Goal: Communication & Community: Answer question/provide support

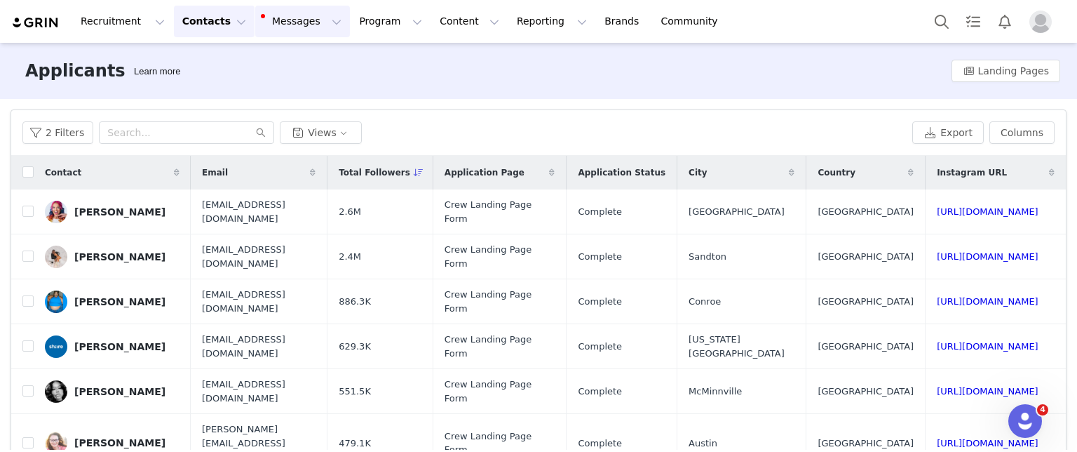
click at [298, 34] on button "Messages Messages" at bounding box center [302, 22] width 95 height 32
click at [287, 81] on div "13" at bounding box center [283, 88] width 20 height 14
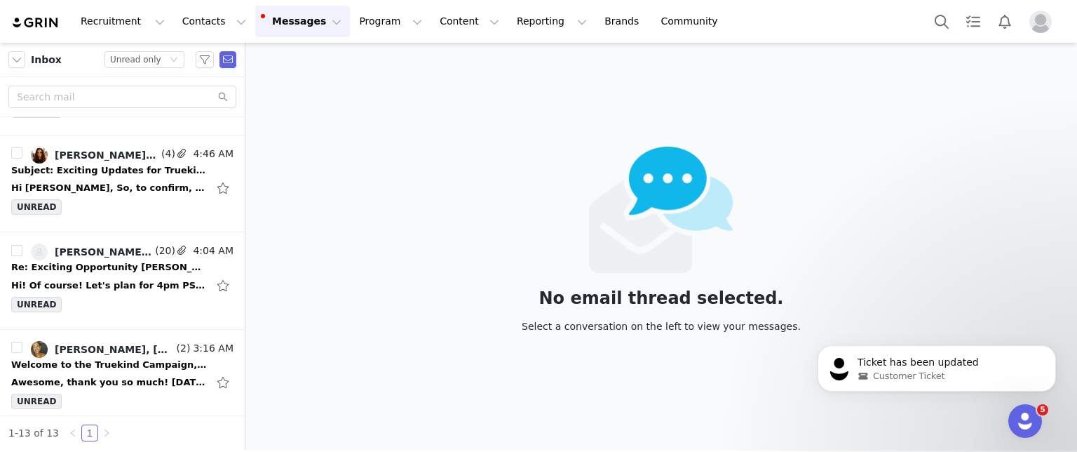
scroll to position [665, 0]
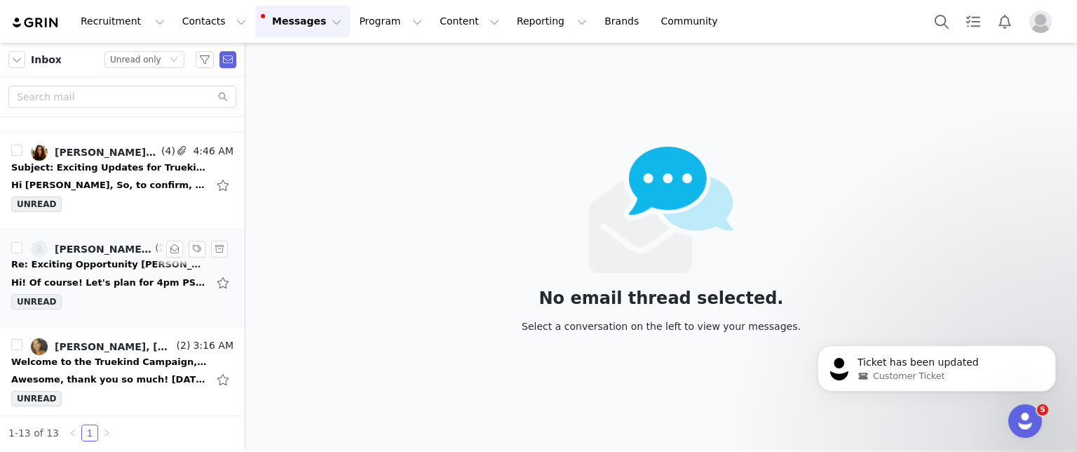
drag, startPoint x: 89, startPoint y: 297, endPoint x: 75, endPoint y: 288, distance: 17.1
click at [75, 288] on div "Hi! Of course! Let's plan for 4pm PST [DATE] and I will confirm with [PERSON_NA…" at bounding box center [122, 282] width 222 height 22
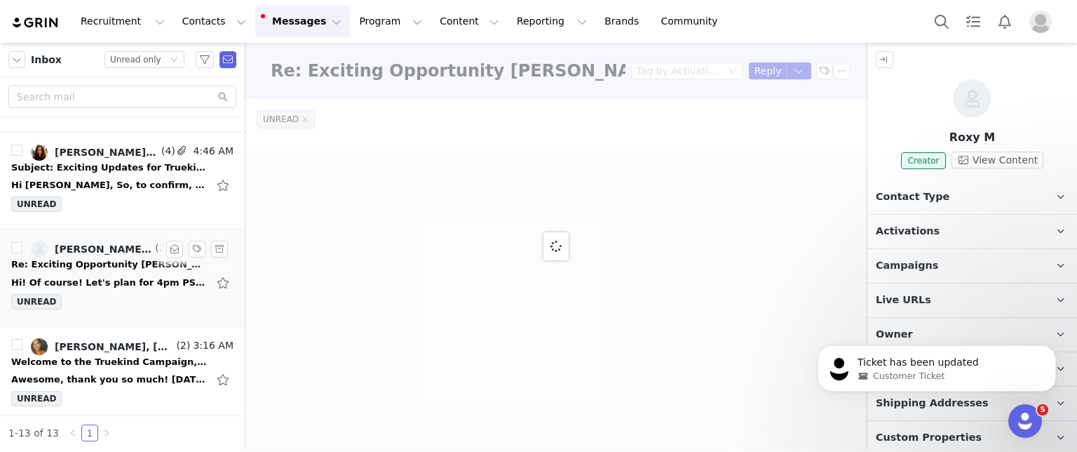
click at [75, 288] on div "Hi! Of course! Let's plan for 4pm PST [DATE] and I will confirm with [PERSON_NA…" at bounding box center [122, 282] width 222 height 22
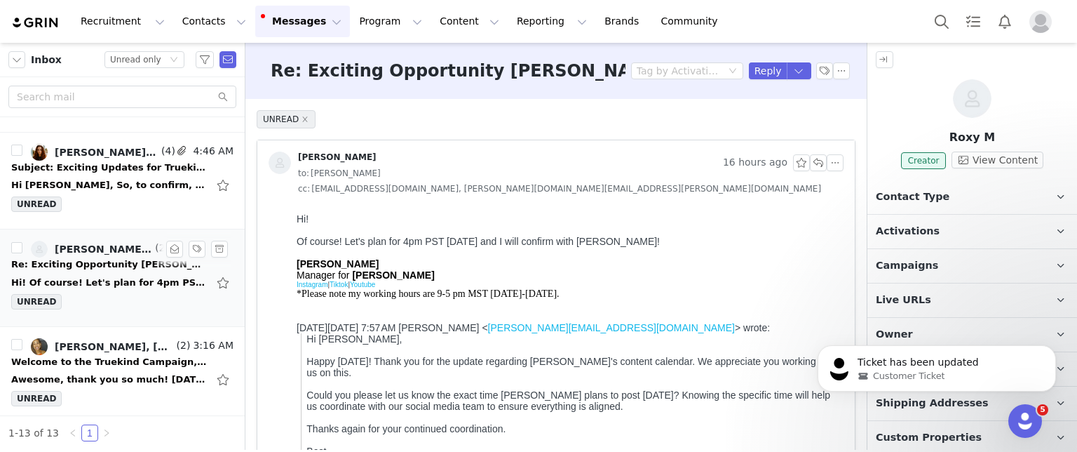
scroll to position [0, 0]
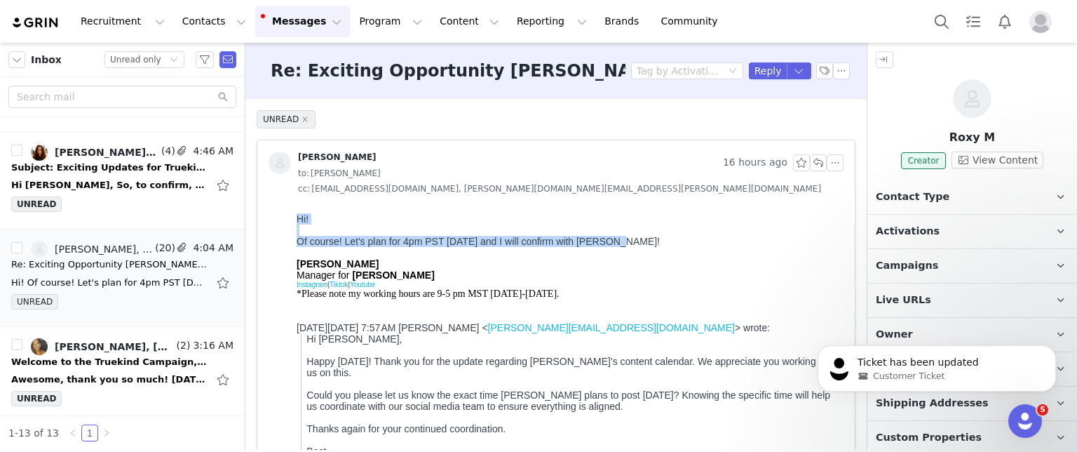
drag, startPoint x: 293, startPoint y: 219, endPoint x: 618, endPoint y: 249, distance: 326.0
copy div "Hi! Of course! Let's plan for 4pm PST [DATE] and I will confirm with [PERSON_NA…"
click at [810, 163] on button "button" at bounding box center [818, 162] width 17 height 17
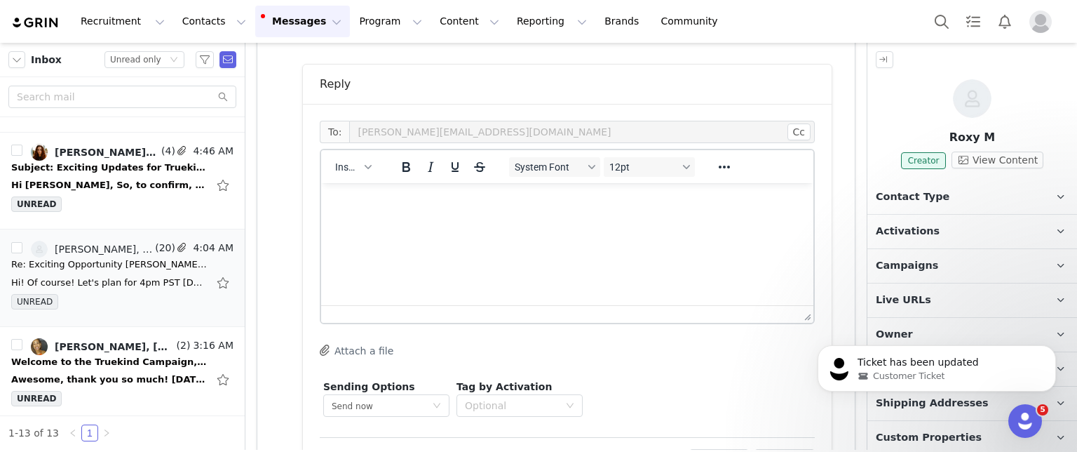
click at [485, 219] on html at bounding box center [567, 202] width 492 height 38
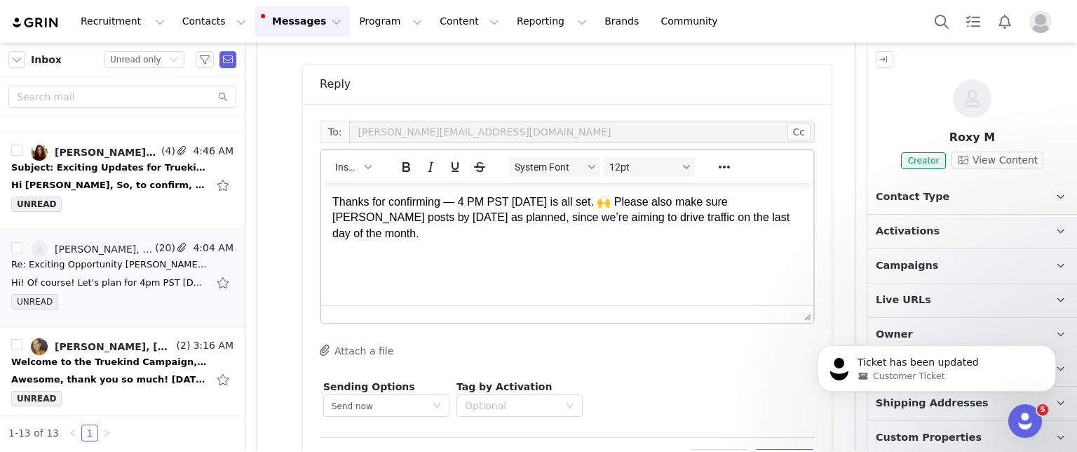
click at [335, 203] on p "Thanks for confirming — 4 PM PST [DATE] is all set. 🙌 Please also make sure [PE…" at bounding box center [567, 217] width 470 height 47
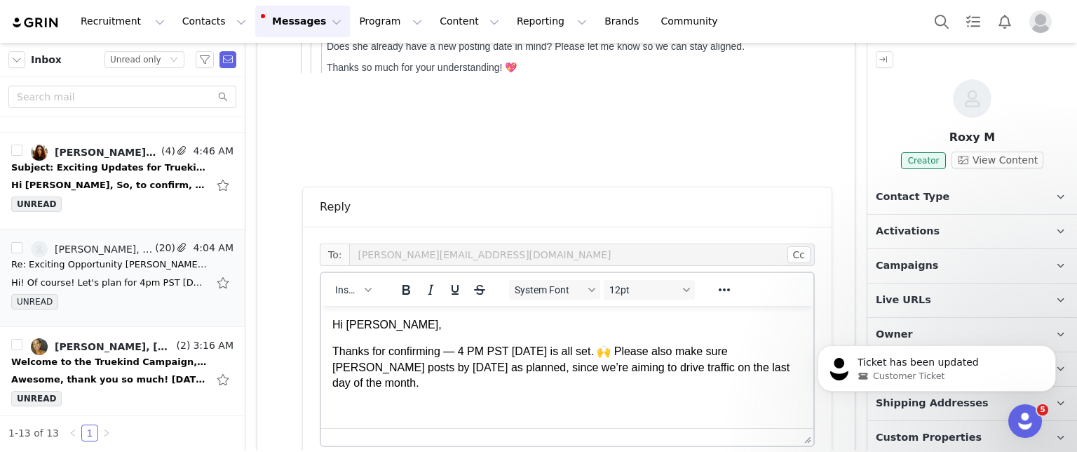
scroll to position [640, 0]
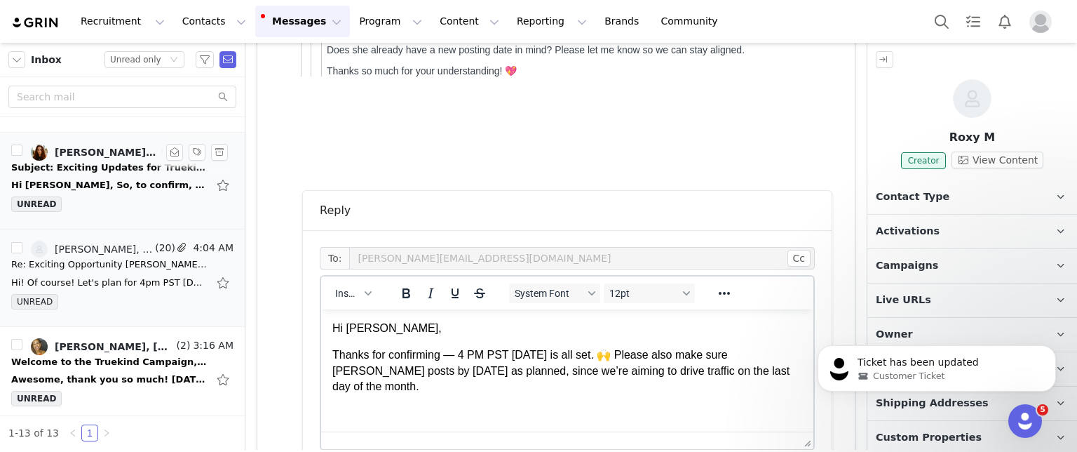
click at [90, 169] on div "Subject: Exciting Updates for Truekind Q4 Campaign! ✨" at bounding box center [109, 168] width 196 height 14
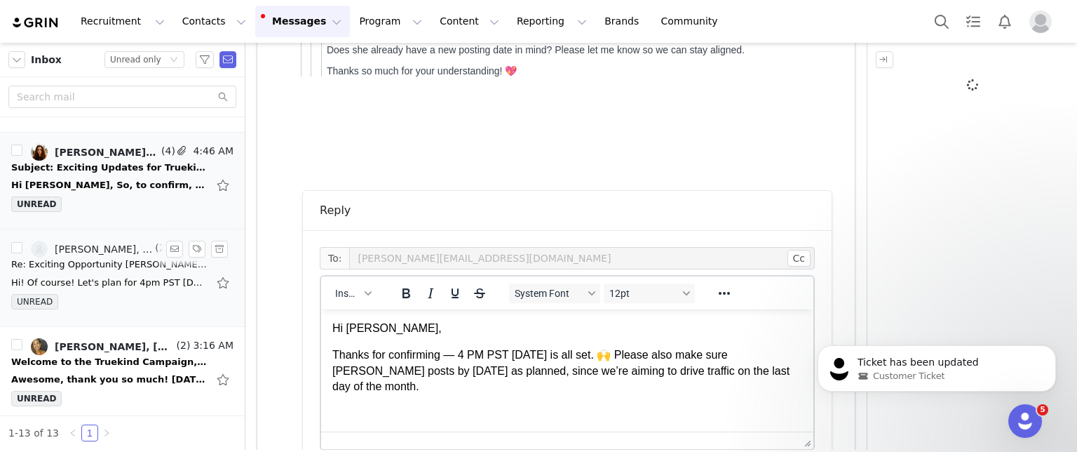
click at [101, 262] on div "Re: Exciting Opportunity [PERSON_NAME] x Truekind — Let’s Create Together!" at bounding box center [109, 264] width 196 height 14
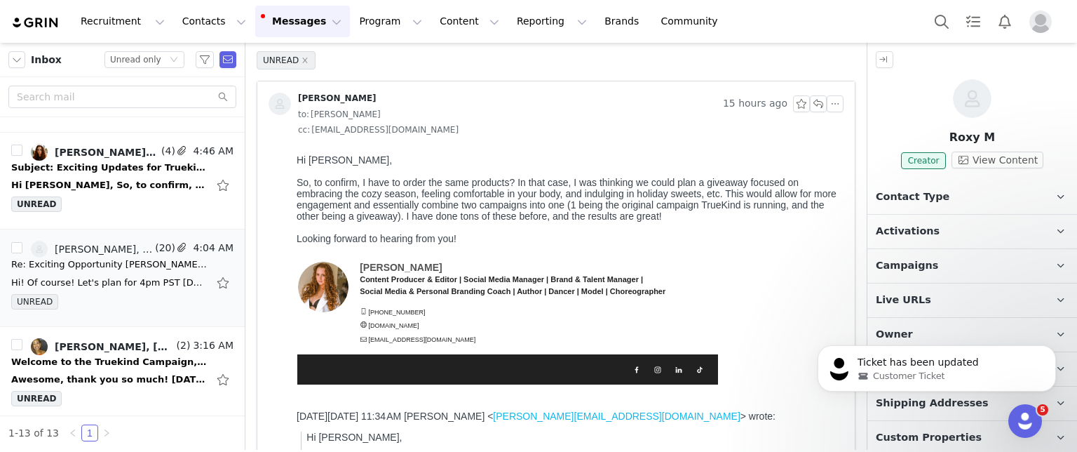
scroll to position [52, 0]
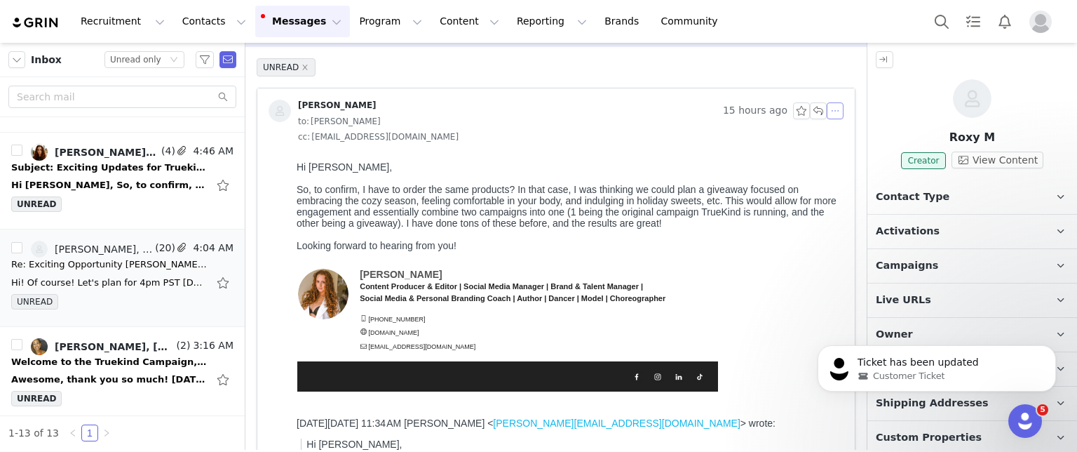
click at [827, 107] on button "button" at bounding box center [835, 110] width 17 height 17
click at [820, 137] on li "Reply All" at bounding box center [841, 135] width 60 height 22
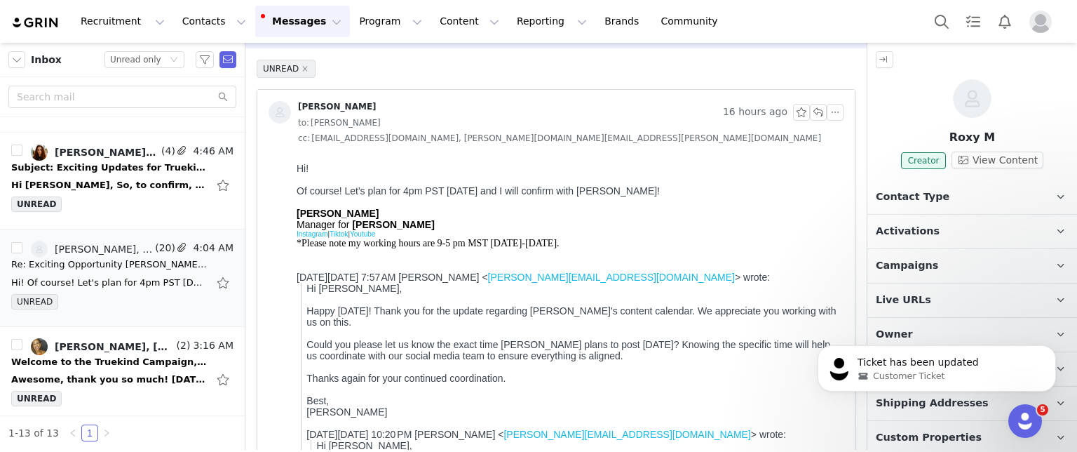
scroll to position [0, 0]
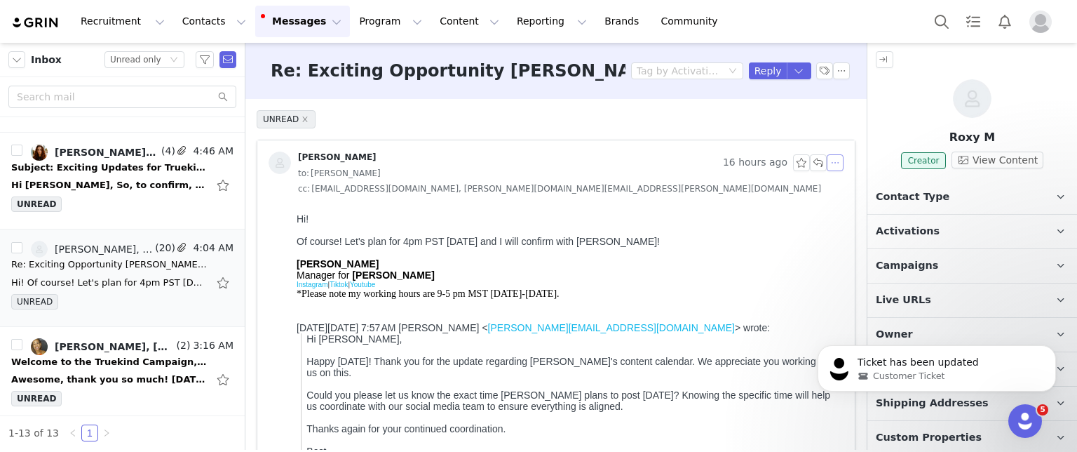
click at [827, 166] on button "button" at bounding box center [835, 162] width 17 height 17
click at [823, 188] on li "Reply All" at bounding box center [841, 187] width 60 height 22
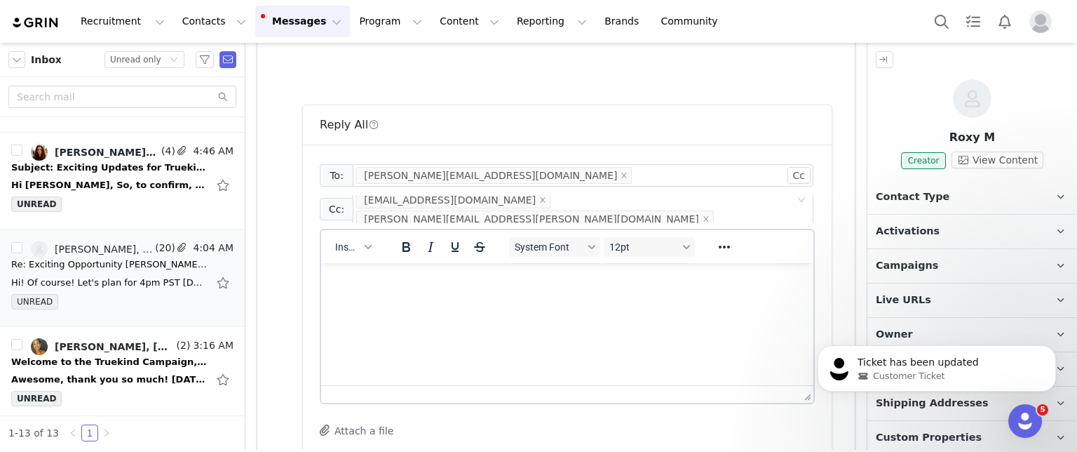
click at [476, 301] on html at bounding box center [567, 282] width 492 height 38
paste body "Rich Text Area. Press ALT-0 for help."
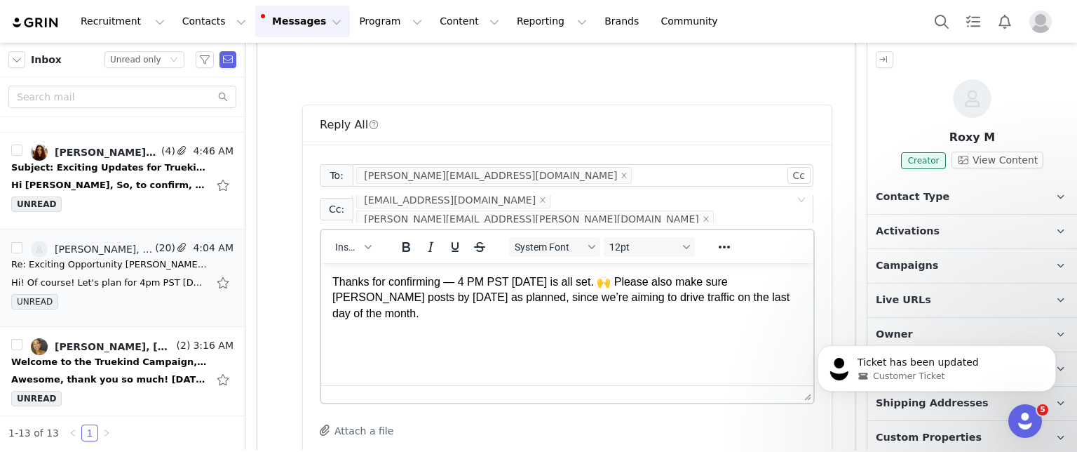
click at [337, 281] on p "Thanks for confirming — 4 PM PST [DATE] is all set. 🙌 Please also make sure [PE…" at bounding box center [567, 297] width 470 height 47
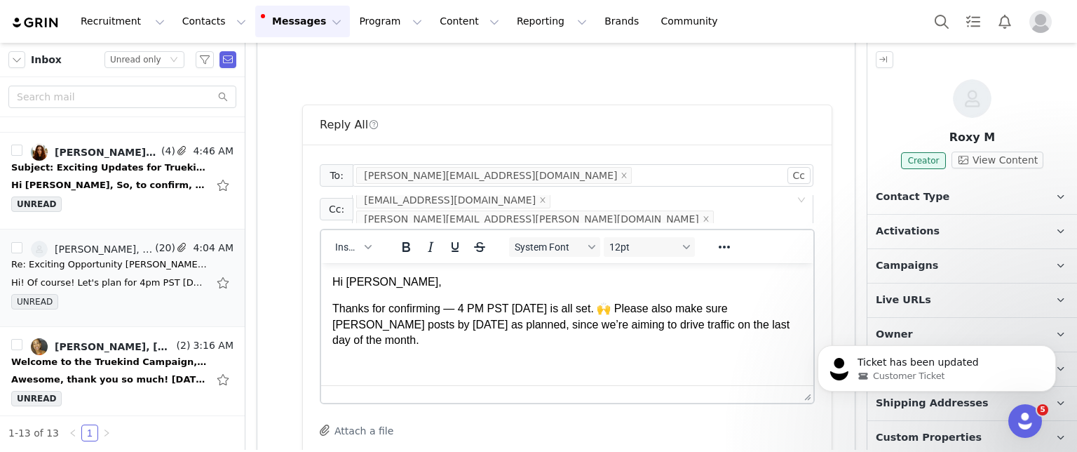
click at [506, 310] on p "Thanks for confirming — 4 PM PST [DATE] is all set. 🙌 Please also make sure [PE…" at bounding box center [567, 324] width 470 height 47
click at [762, 328] on p "Thanks for confirming — 4 PM PST [DATE] is all set. 🙌 Please also make sure [PE…" at bounding box center [567, 324] width 470 height 47
drag, startPoint x: 776, startPoint y: 309, endPoint x: 367, endPoint y: 367, distance: 413.0
click at [367, 360] on html "Hi [PERSON_NAME], Thanks for confirming — 4 PM PST [DATE] is all set. 🙌 Please …" at bounding box center [567, 311] width 492 height 97
click at [749, 324] on p "Thanks for confirming — 4 PM PST [DATE] is all set. 🙌 Please also make sure [PE…" at bounding box center [567, 324] width 470 height 47
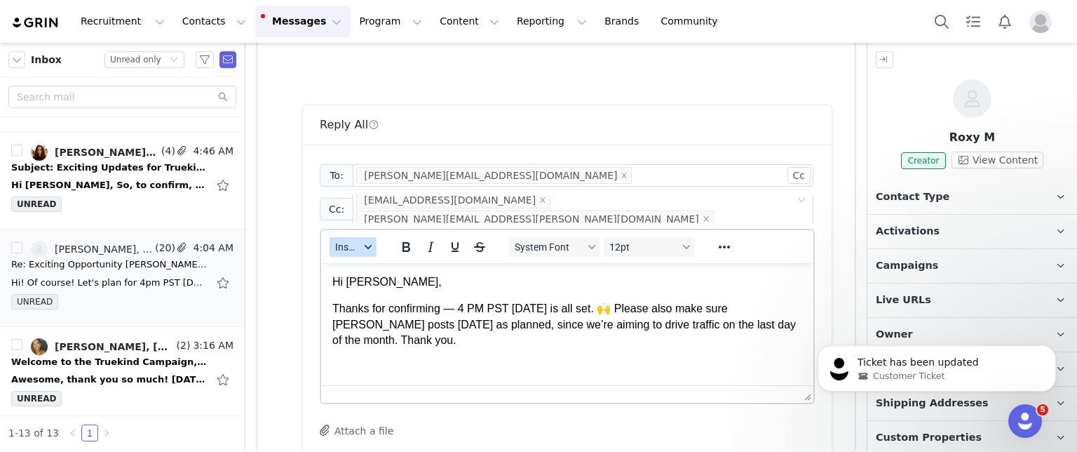
click at [361, 247] on button "Insert" at bounding box center [353, 247] width 47 height 20
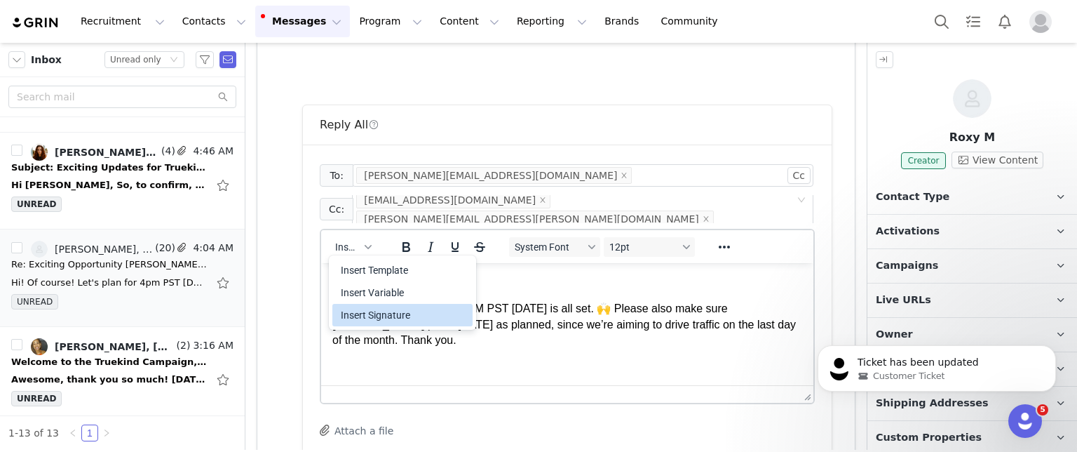
click at [377, 308] on div "Insert Signature" at bounding box center [404, 314] width 126 height 17
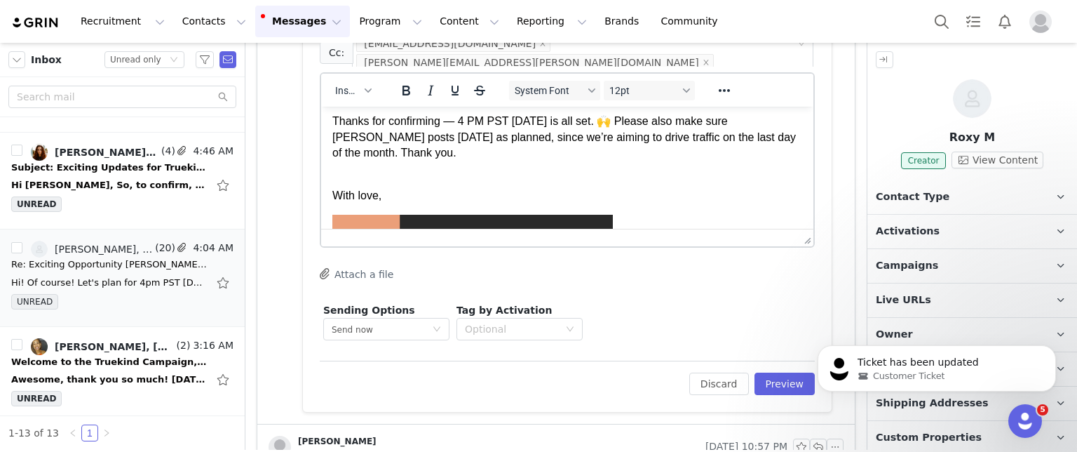
scroll to position [39, 0]
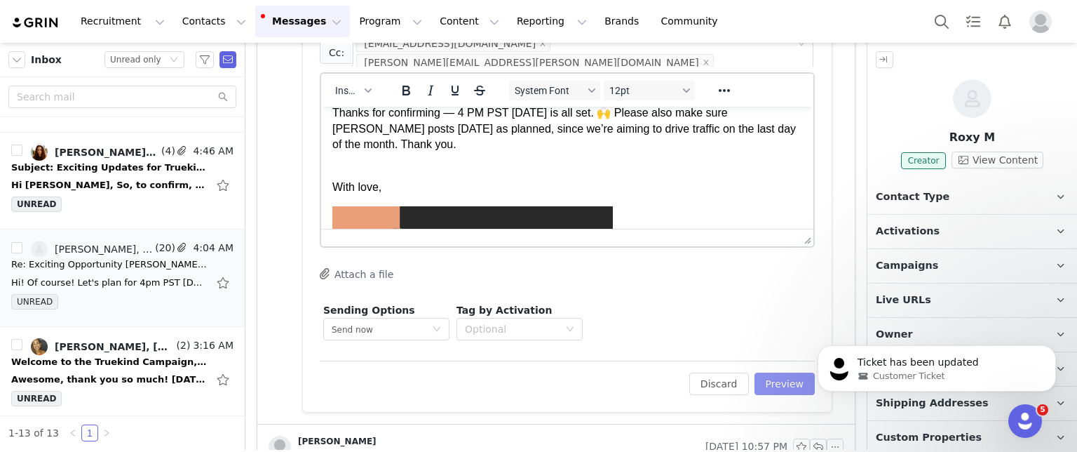
click at [765, 379] on button "Preview" at bounding box center [785, 383] width 61 height 22
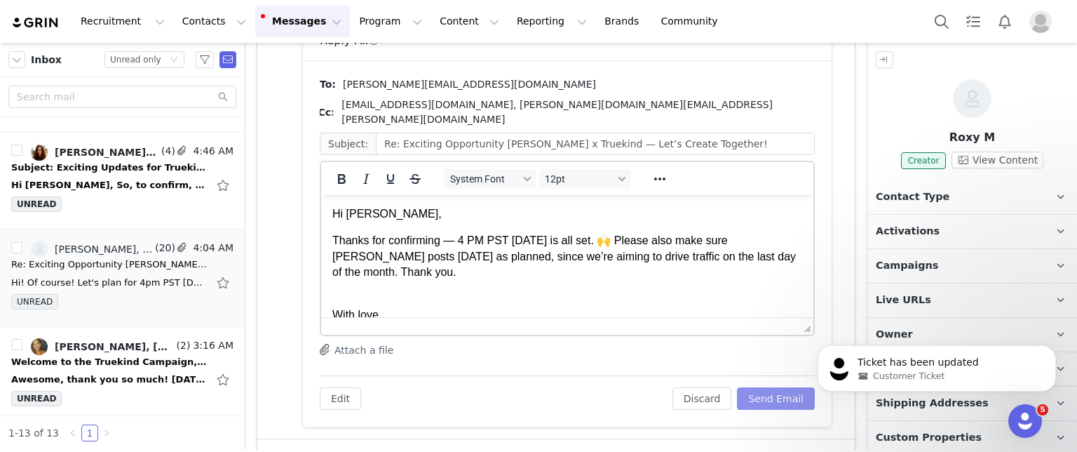
scroll to position [0, 0]
click at [751, 387] on button "Send Email" at bounding box center [776, 398] width 78 height 22
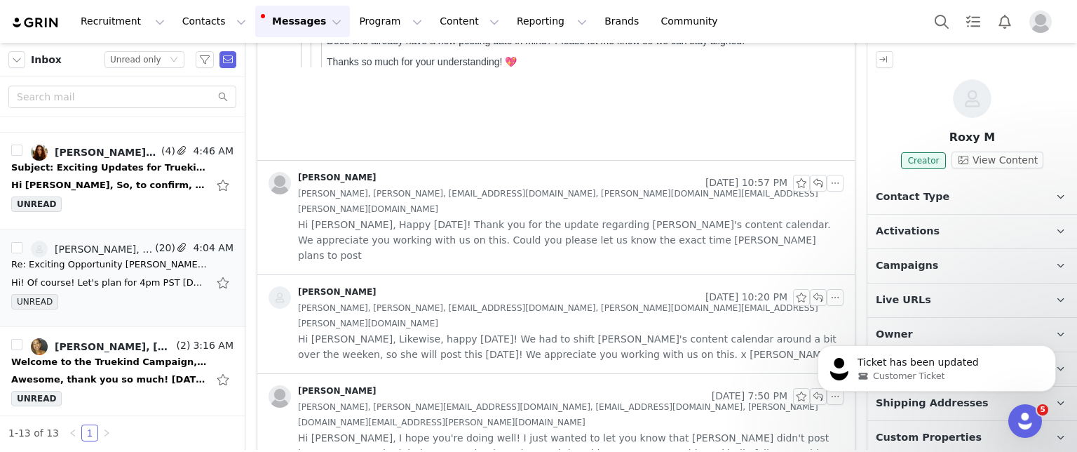
scroll to position [647, 0]
